Goal: Task Accomplishment & Management: Use online tool/utility

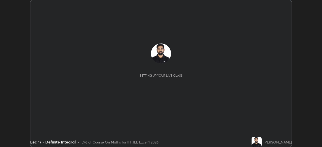
scroll to position [147, 322]
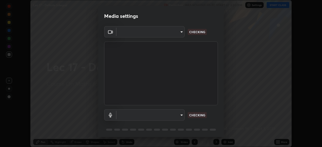
type input "b39c39fa3676aa5d69aadaccdd66f10891f302373f2f417769bad696ffd91bb2"
type input "default"
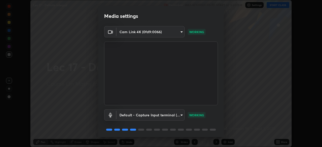
scroll to position [18, 0]
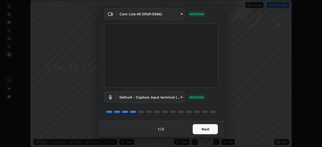
click at [205, 130] on button "Next" at bounding box center [205, 129] width 25 height 10
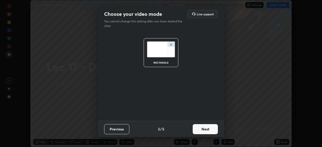
scroll to position [0, 0]
click at [205, 130] on button "Next" at bounding box center [205, 129] width 25 height 10
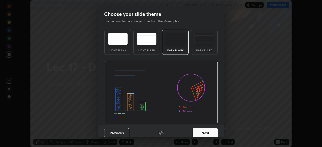
click at [204, 130] on button "Next" at bounding box center [205, 133] width 25 height 10
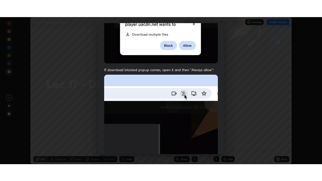
scroll to position [120, 0]
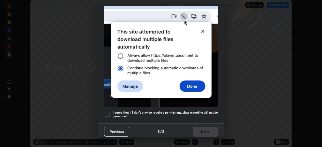
click at [193, 111] on h5 "I agree that if I don't provide required permissions, class recording will not …" at bounding box center [165, 115] width 105 height 8
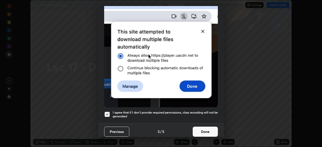
click at [200, 130] on button "Done" at bounding box center [205, 132] width 25 height 10
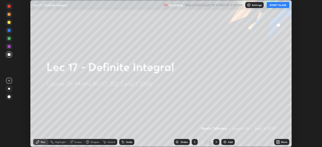
click at [276, 5] on button "START CLASS" at bounding box center [278, 5] width 23 height 6
click at [277, 141] on icon at bounding box center [276, 141] width 1 height 1
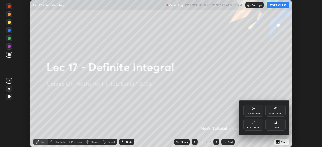
click at [255, 122] on icon at bounding box center [253, 122] width 4 height 4
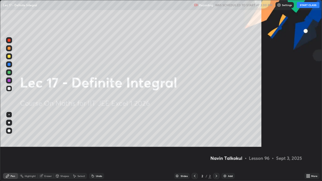
scroll to position [181, 322]
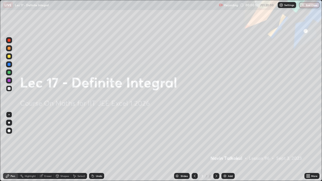
click at [230, 147] on div "Add" at bounding box center [230, 176] width 5 height 3
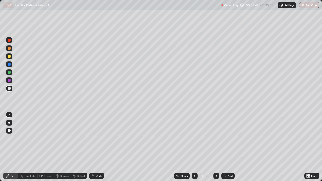
click at [94, 147] on icon at bounding box center [93, 176] width 4 height 4
click at [98, 147] on div "Undo" at bounding box center [99, 176] width 6 height 3
click at [97, 147] on div "Undo" at bounding box center [99, 176] width 6 height 3
click at [96, 147] on div "Undo" at bounding box center [99, 176] width 6 height 3
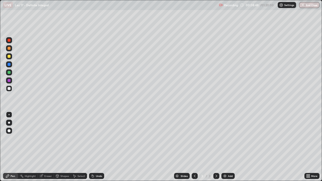
click at [227, 147] on div "Add" at bounding box center [227, 176] width 13 height 6
click at [193, 147] on icon at bounding box center [195, 176] width 4 height 4
click at [214, 147] on div at bounding box center [216, 176] width 6 height 6
click at [194, 147] on icon at bounding box center [195, 176] width 4 height 4
click at [215, 147] on div at bounding box center [216, 176] width 6 height 6
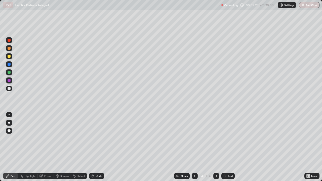
click at [194, 147] on icon at bounding box center [195, 176] width 4 height 4
click at [215, 147] on div at bounding box center [216, 176] width 6 height 6
click at [99, 147] on div "Undo" at bounding box center [99, 176] width 6 height 3
click at [193, 147] on icon at bounding box center [195, 176] width 4 height 4
click at [215, 147] on icon at bounding box center [216, 176] width 4 height 4
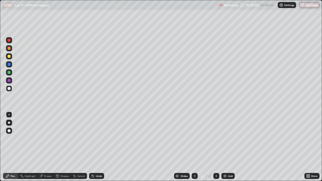
click at [98, 147] on div "Undo" at bounding box center [99, 176] width 6 height 3
click at [97, 147] on div "Undo" at bounding box center [99, 176] width 6 height 3
click at [227, 147] on div "Add" at bounding box center [227, 176] width 13 height 6
click at [101, 147] on div "Undo" at bounding box center [99, 176] width 6 height 3
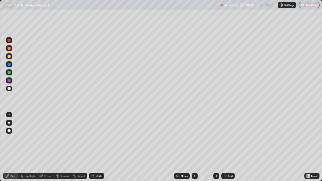
click at [100, 147] on div "Undo" at bounding box center [99, 176] width 6 height 3
click at [98, 147] on div "Undo" at bounding box center [99, 176] width 6 height 3
click at [96, 147] on div "Undo" at bounding box center [99, 176] width 6 height 3
click at [97, 147] on div "Undo" at bounding box center [99, 176] width 6 height 3
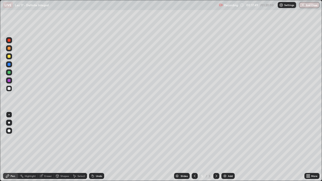
click at [98, 147] on div "Undo" at bounding box center [99, 176] width 6 height 3
click at [125, 147] on div "Slides 5 / 5 Add" at bounding box center [204, 176] width 200 height 10
click at [229, 147] on div "Slides 5 / 5 Add" at bounding box center [204, 176] width 200 height 10
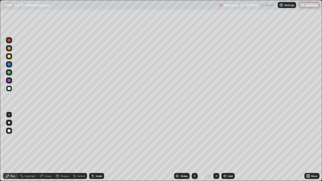
click at [230, 147] on div "Add" at bounding box center [227, 176] width 13 height 6
click at [194, 147] on icon at bounding box center [195, 176] width 4 height 4
click at [216, 147] on icon at bounding box center [216, 176] width 4 height 4
click at [194, 147] on icon at bounding box center [195, 176] width 4 height 4
click at [214, 147] on icon at bounding box center [216, 176] width 4 height 4
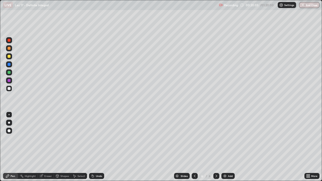
click at [194, 147] on icon at bounding box center [195, 176] width 2 height 3
click at [214, 147] on icon at bounding box center [216, 176] width 4 height 4
click at [100, 147] on div "Undo" at bounding box center [99, 176] width 6 height 3
click at [215, 147] on icon at bounding box center [216, 176] width 4 height 4
click at [214, 147] on icon at bounding box center [216, 176] width 4 height 4
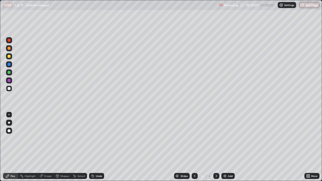
click at [194, 147] on icon at bounding box center [195, 176] width 4 height 4
click at [216, 147] on icon at bounding box center [216, 176] width 4 height 4
click at [194, 147] on icon at bounding box center [195, 176] width 4 height 4
click at [216, 147] on icon at bounding box center [216, 176] width 4 height 4
click at [193, 147] on icon at bounding box center [195, 176] width 4 height 4
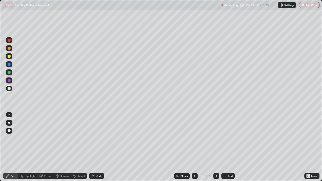
click at [215, 147] on icon at bounding box center [216, 176] width 4 height 4
click at [192, 147] on div at bounding box center [195, 176] width 6 height 6
click at [216, 147] on icon at bounding box center [216, 176] width 4 height 4
click at [228, 147] on div "Add" at bounding box center [230, 176] width 5 height 3
click at [194, 147] on icon at bounding box center [195, 176] width 4 height 4
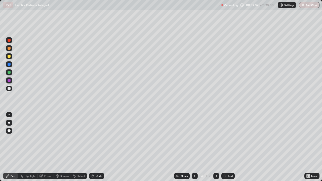
click at [47, 147] on div "Eraser" at bounding box center [48, 176] width 8 height 3
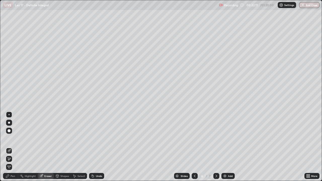
click at [14, 147] on div "Pen" at bounding box center [13, 176] width 5 height 3
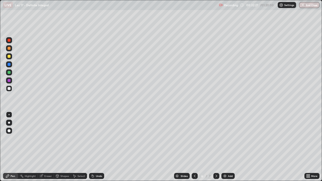
click at [216, 147] on icon at bounding box center [216, 176] width 4 height 4
click at [226, 147] on img at bounding box center [225, 176] width 4 height 4
click at [227, 147] on div "Add" at bounding box center [227, 176] width 13 height 6
click at [49, 147] on div "Eraser" at bounding box center [48, 176] width 8 height 3
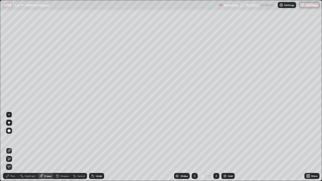
click at [14, 147] on div "Pen" at bounding box center [13, 176] width 5 height 3
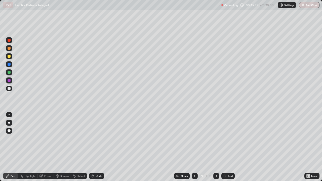
click at [48, 147] on div "Eraser" at bounding box center [48, 176] width 8 height 3
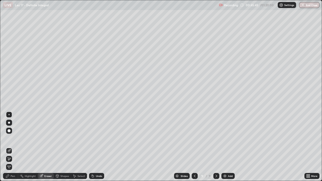
click at [13, 147] on div "Pen" at bounding box center [10, 176] width 15 height 6
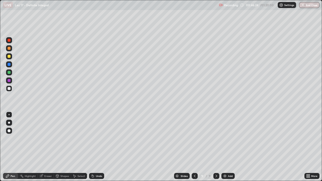
click at [45, 147] on div "Eraser" at bounding box center [48, 176] width 8 height 3
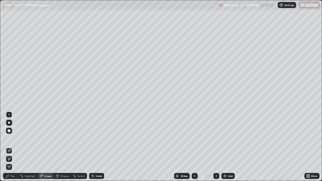
click at [13, 147] on div "Pen" at bounding box center [13, 176] width 5 height 3
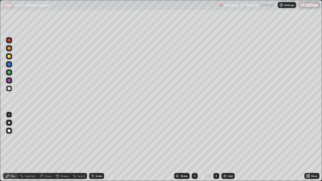
click at [48, 147] on div "Eraser" at bounding box center [48, 176] width 8 height 3
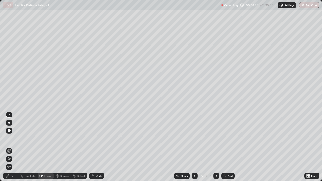
click at [13, 147] on div "Pen" at bounding box center [13, 176] width 5 height 3
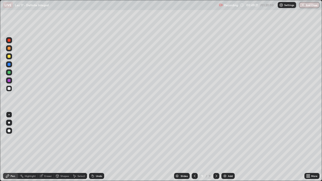
click at [229, 147] on div "Add" at bounding box center [230, 176] width 5 height 3
click at [95, 147] on div "Undo" at bounding box center [96, 176] width 15 height 6
click at [226, 147] on div "Add" at bounding box center [227, 176] width 13 height 6
click at [96, 147] on div "Undo" at bounding box center [99, 176] width 6 height 3
click at [95, 147] on div "Undo" at bounding box center [96, 176] width 15 height 6
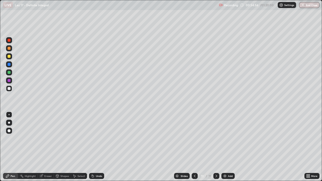
click at [95, 147] on div "Undo" at bounding box center [96, 176] width 15 height 6
click at [47, 147] on div "Eraser" at bounding box center [48, 176] width 8 height 3
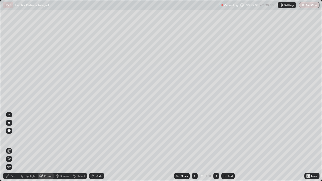
click at [14, 147] on div "Pen" at bounding box center [13, 176] width 5 height 3
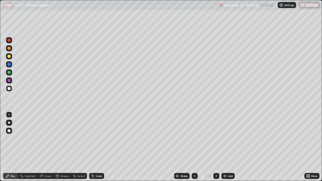
click at [193, 147] on div at bounding box center [195, 176] width 6 height 6
click at [194, 147] on icon at bounding box center [195, 176] width 4 height 4
click at [218, 147] on div at bounding box center [216, 176] width 6 height 6
click at [215, 147] on icon at bounding box center [216, 176] width 4 height 4
click at [228, 147] on div "Add" at bounding box center [230, 176] width 5 height 3
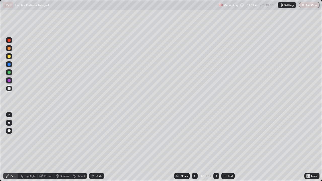
click at [48, 147] on div "Eraser" at bounding box center [48, 176] width 8 height 3
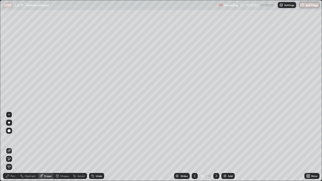
click at [12, 147] on div "Pen" at bounding box center [10, 176] width 15 height 6
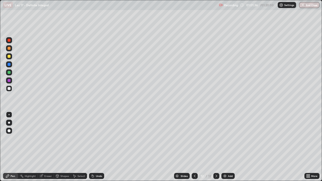
click at [50, 147] on div "Eraser" at bounding box center [48, 176] width 8 height 3
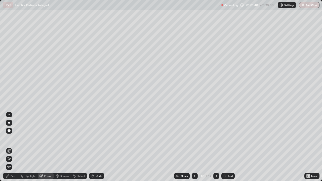
click at [77, 147] on div "Select" at bounding box center [79, 176] width 16 height 6
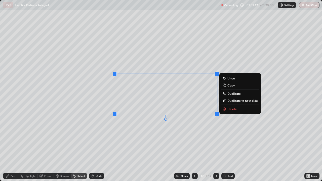
click at [228, 111] on p "Delete" at bounding box center [231, 109] width 9 height 4
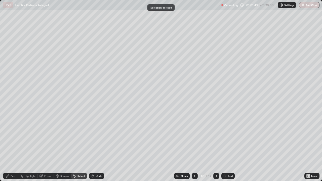
click at [13, 147] on div "Pen" at bounding box center [13, 176] width 5 height 3
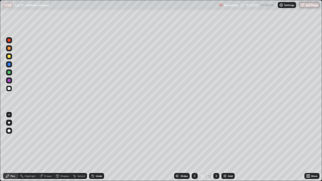
click at [97, 147] on div "Undo" at bounding box center [99, 176] width 6 height 3
click at [97, 147] on div "Undo" at bounding box center [96, 176] width 15 height 6
click at [96, 147] on div "Undo" at bounding box center [96, 176] width 15 height 6
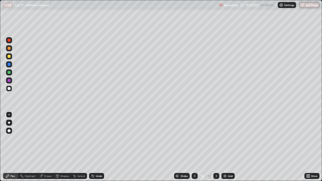
click at [96, 147] on div "Undo" at bounding box center [96, 176] width 15 height 6
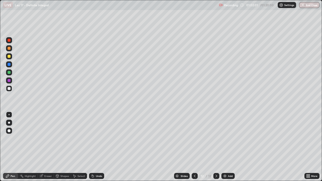
click at [96, 147] on div "Undo" at bounding box center [96, 176] width 15 height 6
click at [97, 147] on div "Undo" at bounding box center [99, 176] width 6 height 3
click at [228, 147] on div "Add" at bounding box center [230, 176] width 5 height 3
click at [194, 147] on icon at bounding box center [195, 176] width 4 height 4
click at [216, 147] on icon at bounding box center [216, 176] width 4 height 4
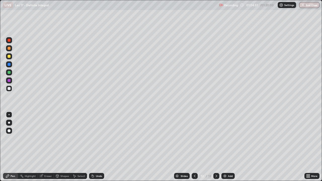
click at [98, 147] on div "Undo" at bounding box center [96, 176] width 15 height 6
click at [98, 147] on div "Undo" at bounding box center [99, 176] width 6 height 3
click at [96, 147] on div "Undo" at bounding box center [99, 176] width 6 height 3
click at [42, 147] on icon at bounding box center [41, 176] width 4 height 4
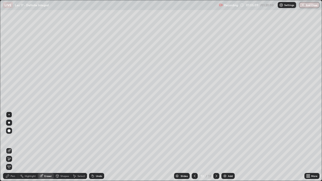
click at [12, 147] on div "Pen" at bounding box center [13, 176] width 5 height 3
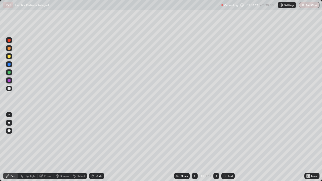
click at [194, 147] on icon at bounding box center [195, 176] width 4 height 4
click at [216, 147] on icon at bounding box center [216, 176] width 4 height 4
click at [224, 147] on img at bounding box center [225, 176] width 4 height 4
click at [194, 147] on icon at bounding box center [195, 176] width 4 height 4
click at [192, 147] on div at bounding box center [195, 176] width 6 height 6
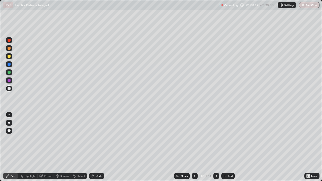
click at [216, 147] on icon at bounding box center [216, 176] width 4 height 4
click at [97, 147] on div "Undo" at bounding box center [99, 176] width 6 height 3
click at [103, 147] on div "Undo" at bounding box center [96, 176] width 15 height 6
click at [101, 147] on div "Undo" at bounding box center [99, 176] width 6 height 3
click at [100, 147] on div "Undo" at bounding box center [99, 176] width 6 height 3
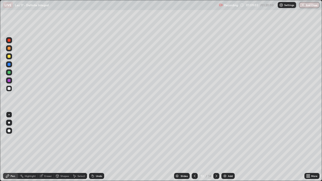
click at [98, 147] on div "Undo" at bounding box center [96, 176] width 15 height 6
click at [194, 147] on icon at bounding box center [195, 176] width 4 height 4
click at [215, 147] on icon at bounding box center [216, 176] width 4 height 4
click at [196, 147] on div at bounding box center [195, 176] width 6 height 6
click at [216, 147] on icon at bounding box center [216, 176] width 4 height 4
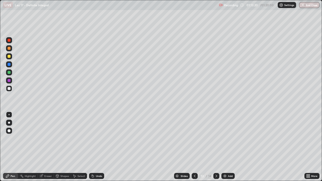
click at [311, 6] on button "End Class" at bounding box center [309, 5] width 20 height 6
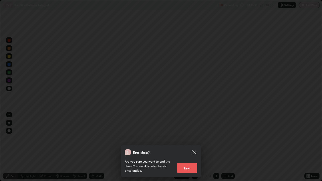
click at [195, 147] on button "End" at bounding box center [187, 168] width 20 height 10
